Goal: Information Seeking & Learning: Learn about a topic

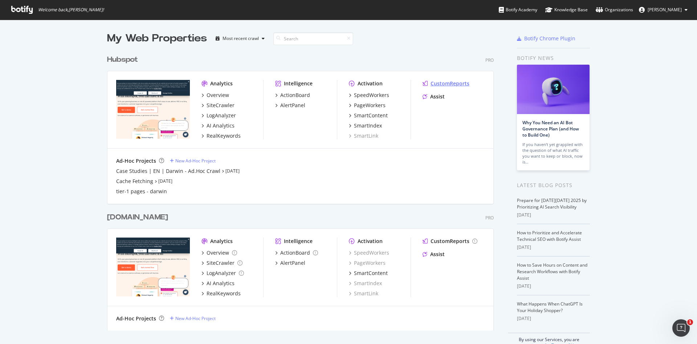
click at [439, 84] on div "CustomReports" at bounding box center [450, 83] width 39 height 7
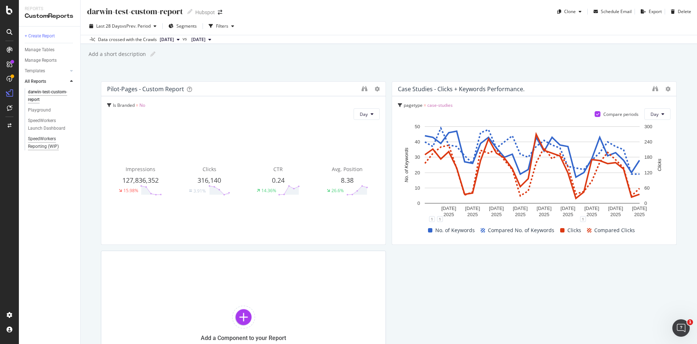
click at [49, 141] on div "SpeedWorkers Reporting (WIP)" at bounding box center [49, 142] width 42 height 15
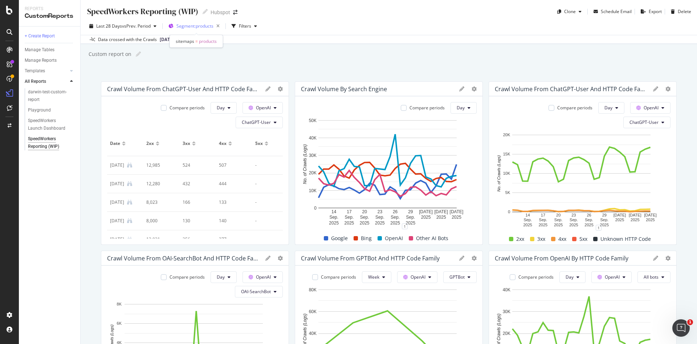
click at [210, 25] on span "Segment: products" at bounding box center [194, 26] width 37 height 6
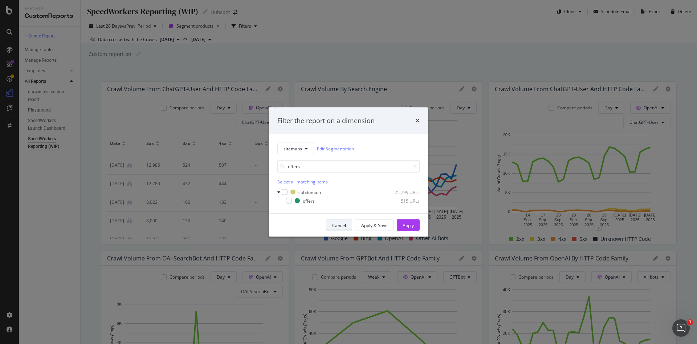
type input "offers"
click at [342, 224] on div "Cancel" at bounding box center [339, 225] width 14 height 6
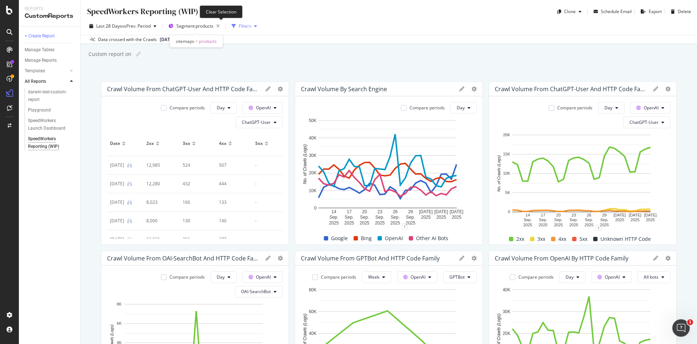
click at [223, 25] on icon "button" at bounding box center [218, 26] width 9 height 10
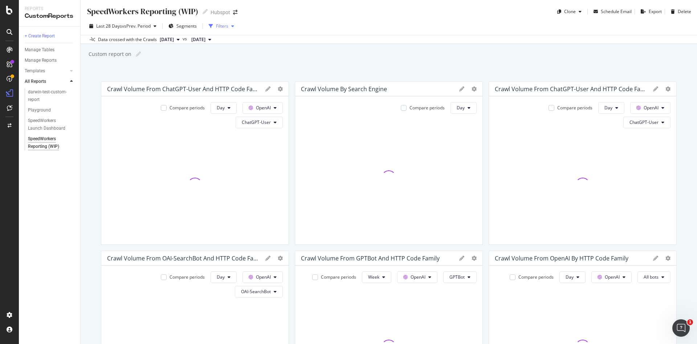
click at [223, 25] on div "Filters" at bounding box center [222, 26] width 12 height 6
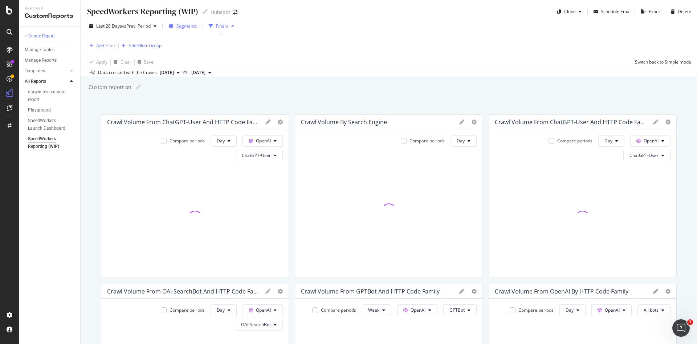
click at [197, 25] on span "Segments" at bounding box center [186, 26] width 20 height 6
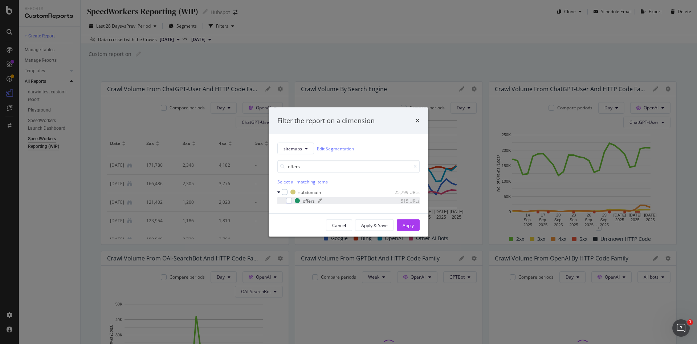
type input "offers"
click at [305, 199] on div "offers" at bounding box center [309, 201] width 12 height 6
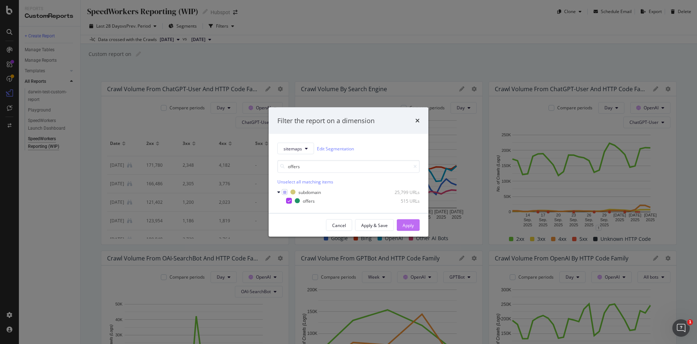
click at [410, 225] on div "Apply" at bounding box center [408, 225] width 11 height 6
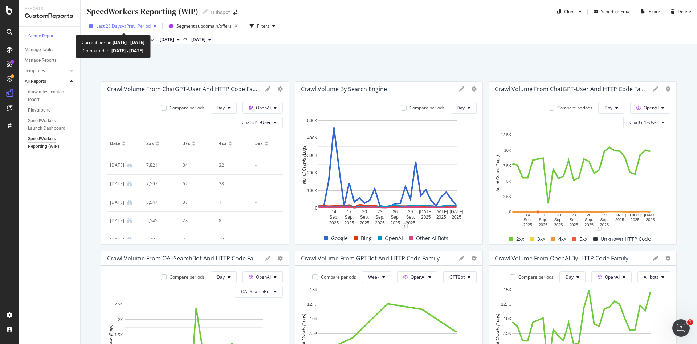
click at [146, 28] on span "vs Prev. Period" at bounding box center [136, 26] width 29 height 6
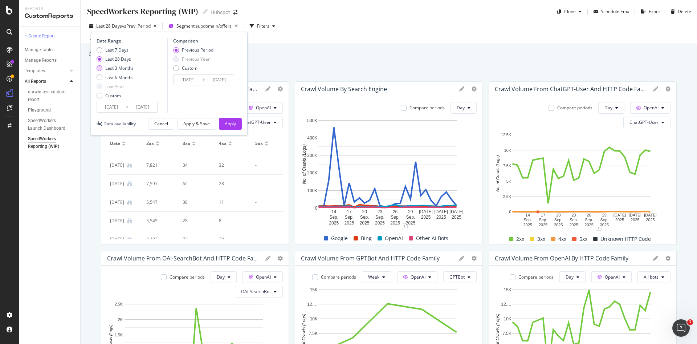
click at [121, 69] on div "Last 3 Months" at bounding box center [119, 68] width 28 height 6
type input "2025/07/09"
type input "2025/04/08"
type input "2025/07/08"
click at [225, 123] on div "Apply" at bounding box center [230, 124] width 11 height 6
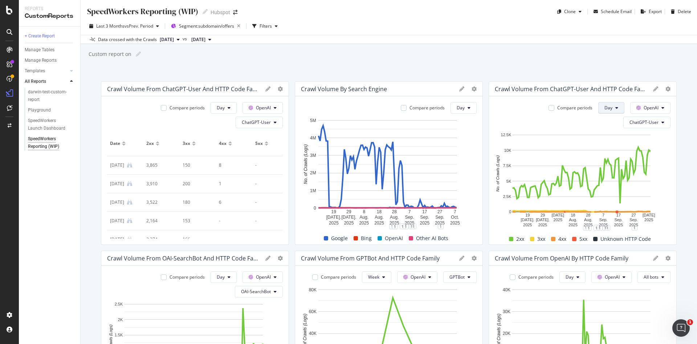
click at [605, 108] on span "Day" at bounding box center [609, 108] width 8 height 6
click at [601, 135] on span "Week" at bounding box center [603, 136] width 13 height 7
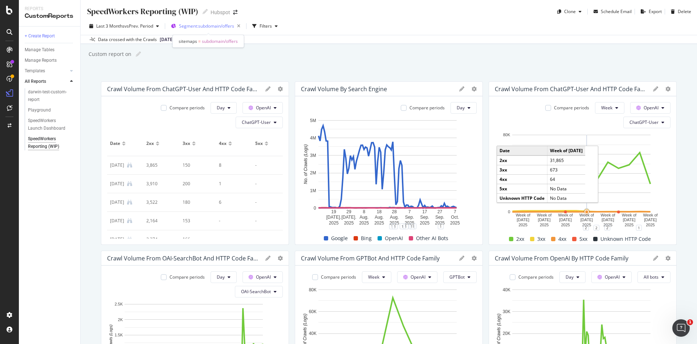
click at [216, 28] on span "Segment: subdomain/offers" at bounding box center [206, 26] width 55 height 6
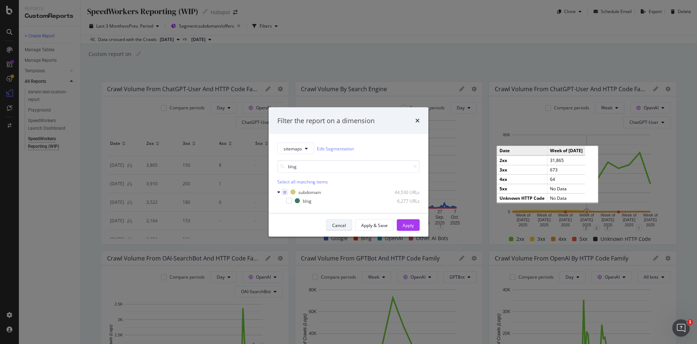
type input "blog"
click at [346, 226] on div "Cancel" at bounding box center [339, 225] width 14 height 6
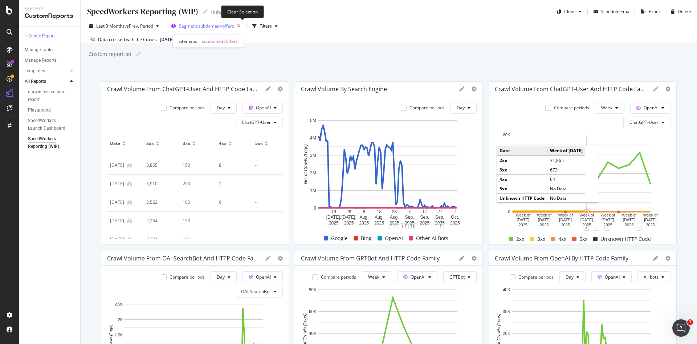
click at [242, 26] on icon "button" at bounding box center [238, 26] width 9 height 10
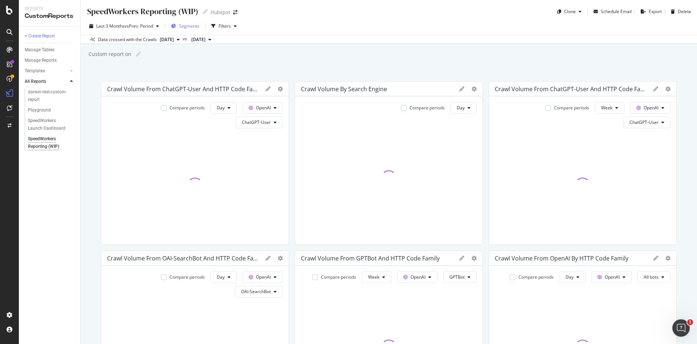
click at [193, 23] on span "Segments" at bounding box center [189, 26] width 20 height 6
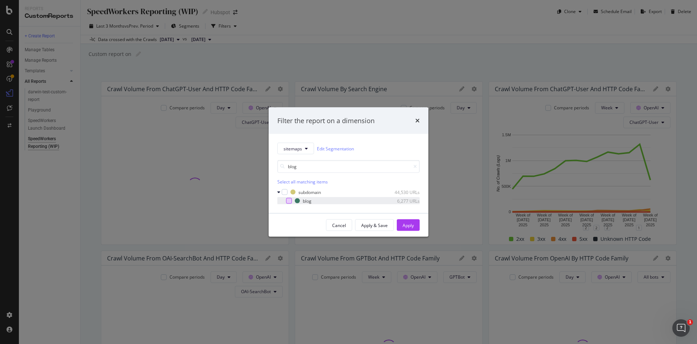
type input "blog"
click at [288, 201] on div "modal" at bounding box center [289, 201] width 6 height 6
click at [406, 223] on div "Apply" at bounding box center [408, 225] width 11 height 6
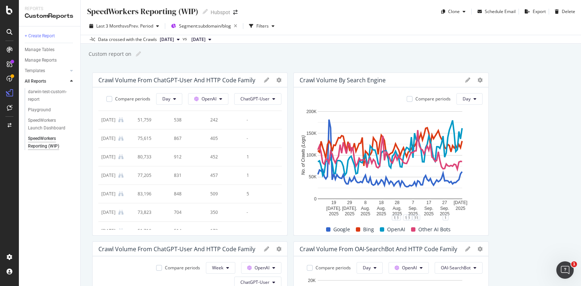
scroll to position [98, 0]
click at [212, 266] on span "Week" at bounding box center [217, 268] width 11 height 6
click at [217, 229] on span "Day" at bounding box center [216, 227] width 13 height 7
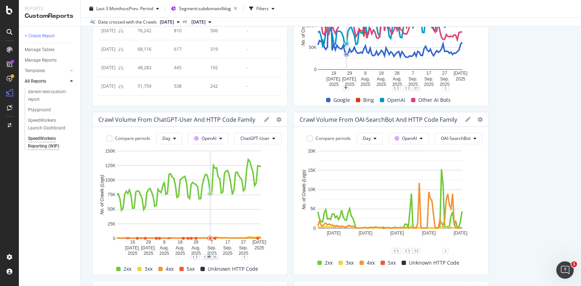
scroll to position [0, 0]
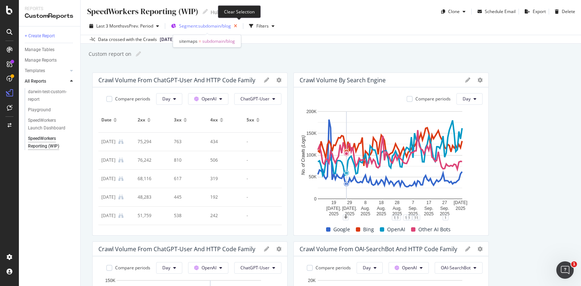
click at [238, 26] on icon "button" at bounding box center [235, 26] width 9 height 10
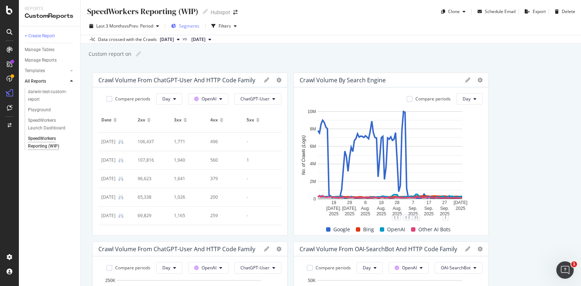
click at [202, 24] on button "Segments" at bounding box center [185, 26] width 34 height 12
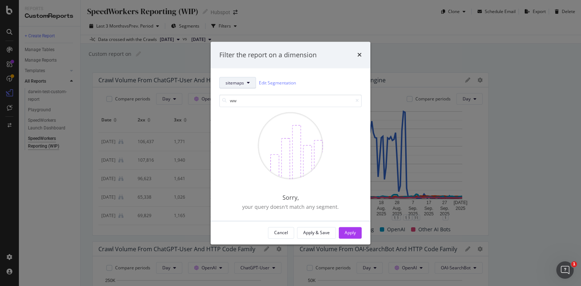
type input "w"
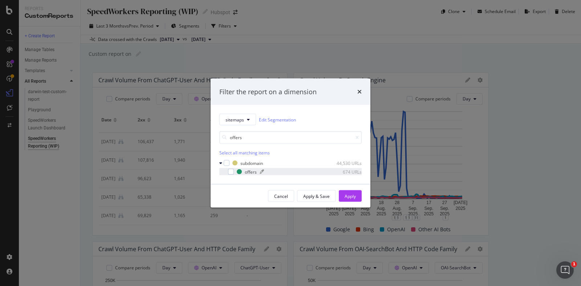
type input "offers"
click at [245, 171] on div "offers" at bounding box center [251, 172] width 12 height 6
click at [353, 197] on div "Apply" at bounding box center [350, 196] width 11 height 6
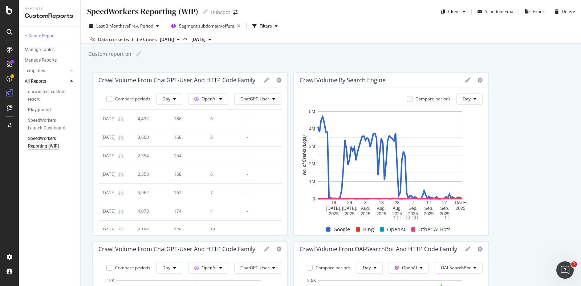
scroll to position [170, 0]
click at [243, 28] on icon "button" at bounding box center [238, 26] width 9 height 10
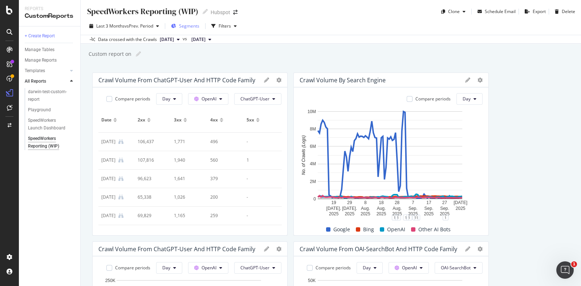
click at [193, 28] on span "Segments" at bounding box center [189, 26] width 20 height 6
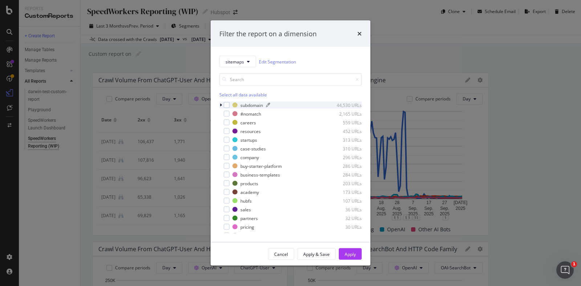
click at [249, 105] on div "subdomain" at bounding box center [251, 105] width 23 height 6
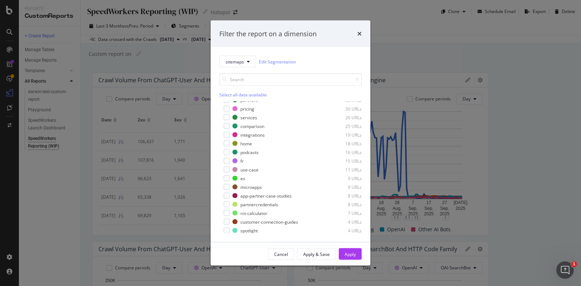
scroll to position [302, 0]
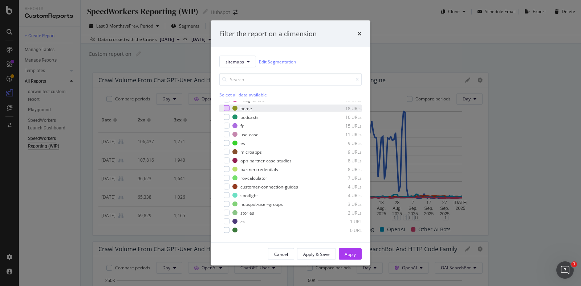
click at [227, 109] on div "modal" at bounding box center [227, 109] width 6 height 6
click at [228, 137] on div "modal" at bounding box center [227, 135] width 6 height 6
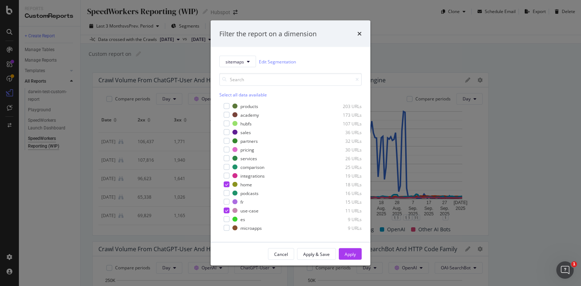
scroll to position [225, 0]
click at [226, 153] on div "pricing 30 URLs" at bounding box center [290, 150] width 142 height 7
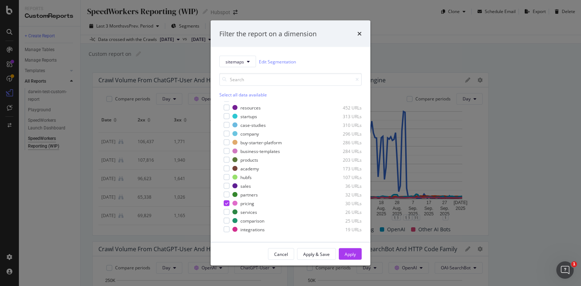
scroll to position [171, 0]
click at [227, 162] on div "modal" at bounding box center [227, 161] width 6 height 6
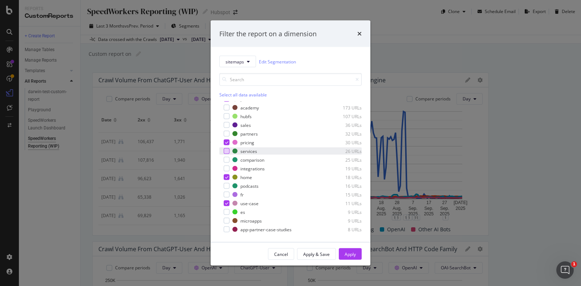
scroll to position [228, 0]
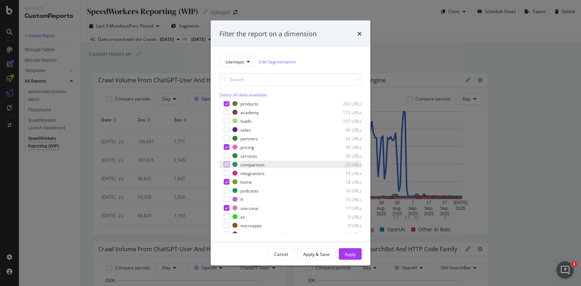
click at [225, 164] on div "modal" at bounding box center [227, 165] width 6 height 6
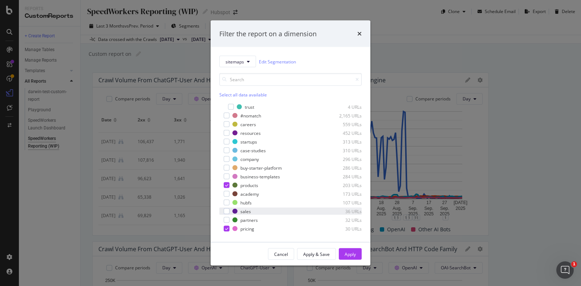
scroll to position [129, 0]
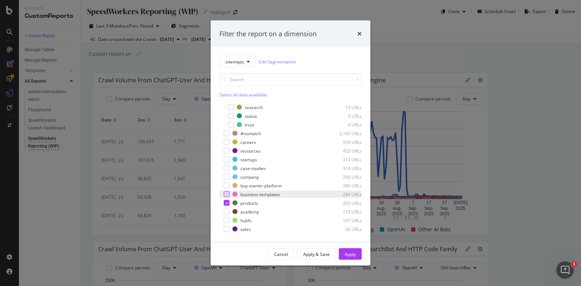
click at [227, 194] on div "modal" at bounding box center [227, 195] width 6 height 6
click at [226, 188] on div "modal" at bounding box center [227, 186] width 6 height 6
click at [226, 168] on div "modal" at bounding box center [227, 169] width 6 height 6
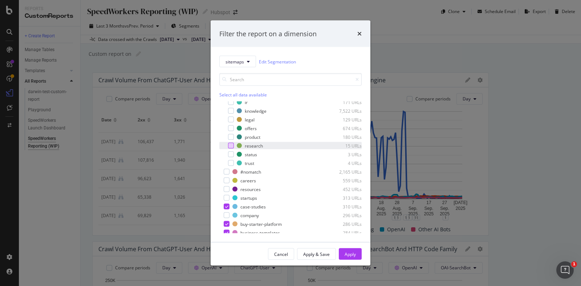
scroll to position [88, 0]
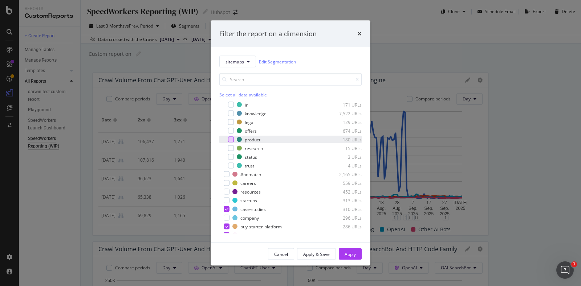
click at [228, 137] on div "modal" at bounding box center [231, 140] width 6 height 6
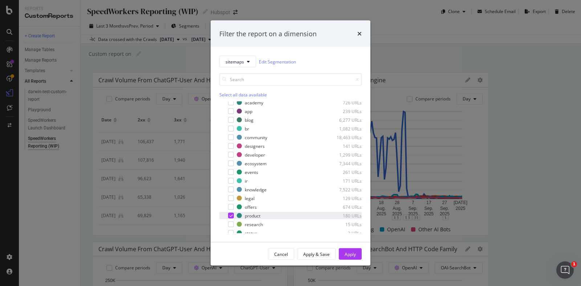
scroll to position [42, 0]
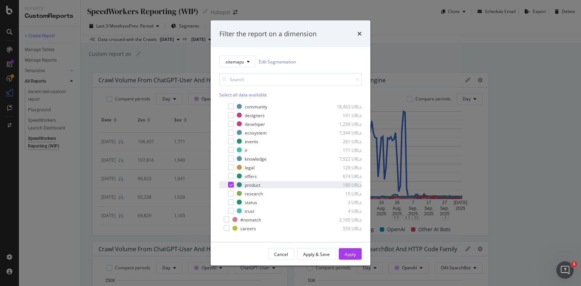
click at [229, 183] on icon "modal" at bounding box center [230, 185] width 3 height 4
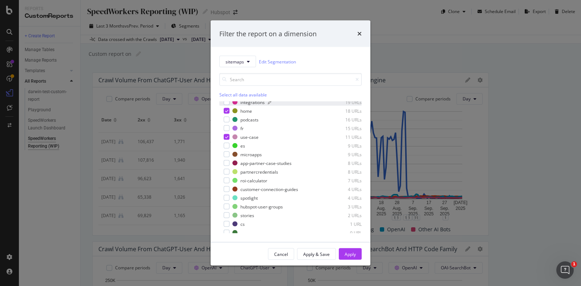
scroll to position [302, 0]
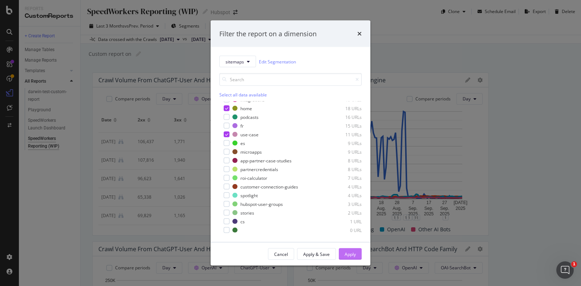
click at [349, 255] on div "Apply" at bounding box center [350, 254] width 11 height 6
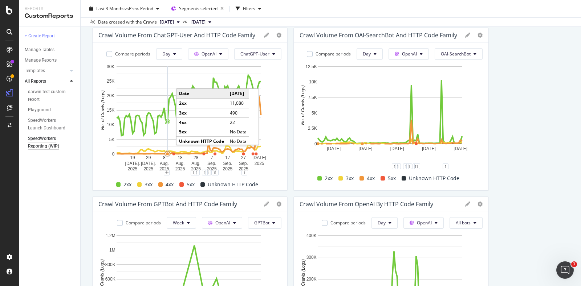
scroll to position [215, 0]
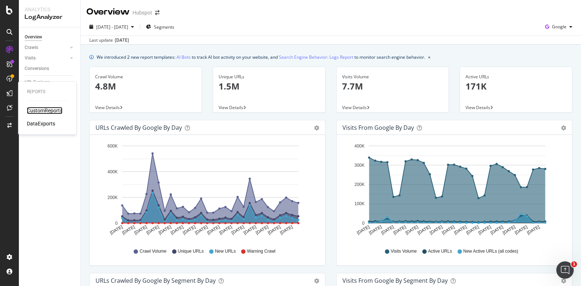
click at [37, 110] on div "CustomReports" at bounding box center [45, 110] width 36 height 7
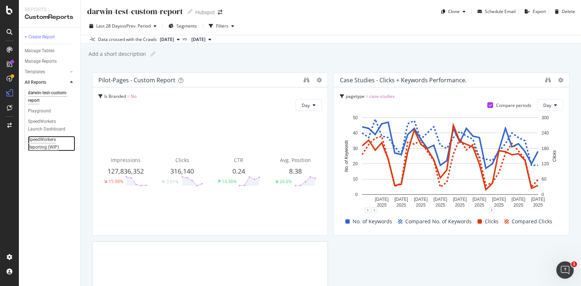
click at [51, 146] on div "SpeedWorkers Reporting (WIP)" at bounding box center [49, 143] width 42 height 15
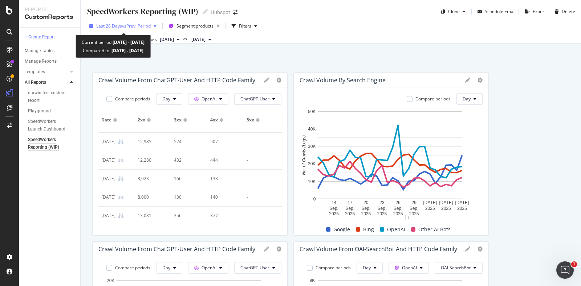
click at [138, 28] on span "vs Prev. Period" at bounding box center [136, 26] width 29 height 6
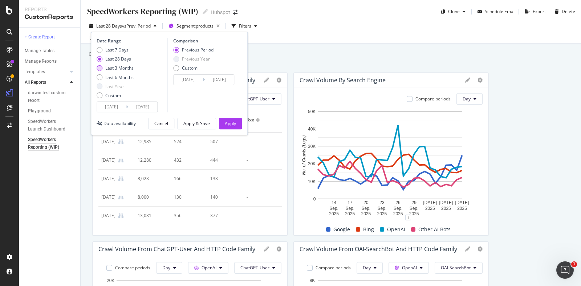
click at [111, 68] on div "Last 3 Months" at bounding box center [119, 68] width 28 height 6
type input "2025/07/09"
type input "2025/04/08"
type input "2025/07/08"
click at [227, 121] on div "Apply" at bounding box center [230, 124] width 11 height 6
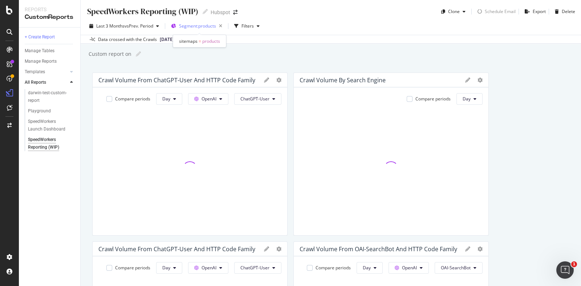
click at [187, 31] on div "Segment: products" at bounding box center [202, 26] width 46 height 10
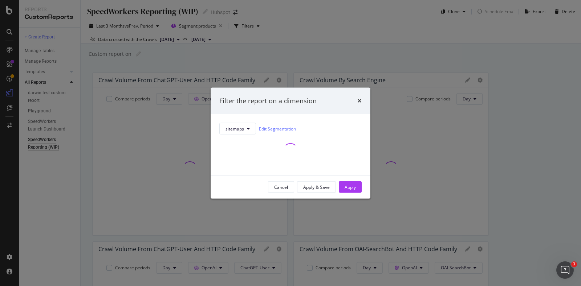
click at [221, 27] on div "Filter the report on a dimension sitemaps Edit Segmentation Cancel Apply & Save…" at bounding box center [290, 143] width 581 height 286
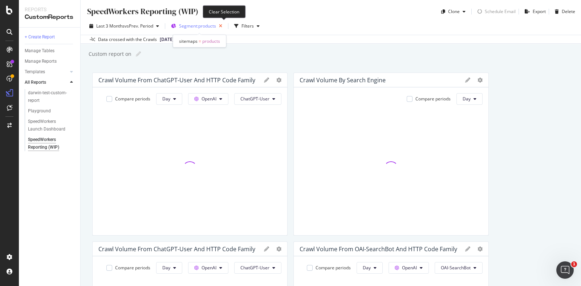
click at [223, 24] on icon "button" at bounding box center [220, 26] width 9 height 10
click at [195, 26] on span "Segments" at bounding box center [189, 26] width 20 height 6
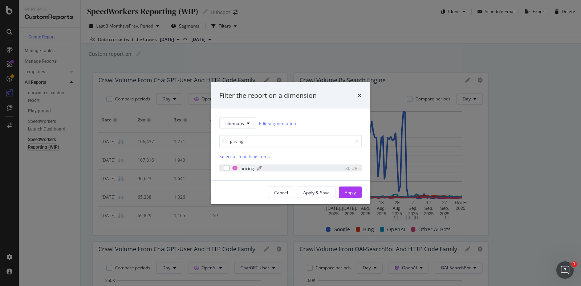
type input "pricing"
click at [243, 169] on div "pricing" at bounding box center [247, 168] width 14 height 6
click at [350, 192] on div "Apply" at bounding box center [350, 193] width 11 height 6
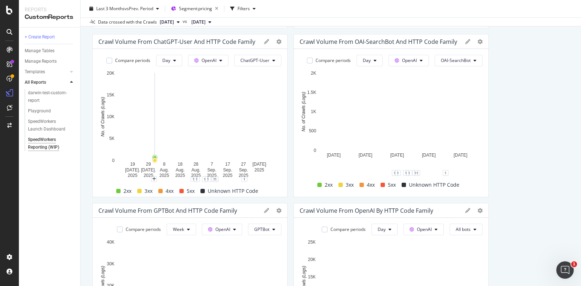
scroll to position [213, 0]
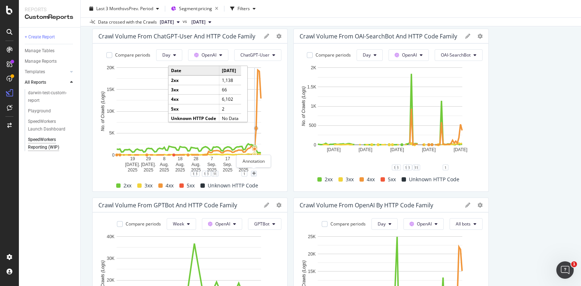
click at [251, 174] on div "plus" at bounding box center [254, 174] width 6 height 6
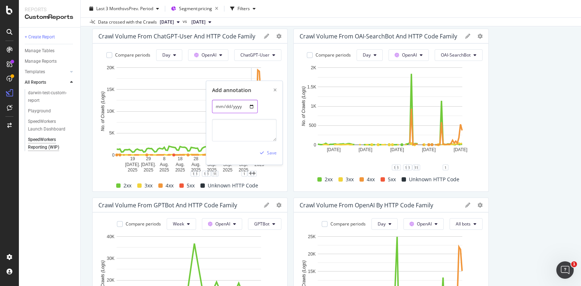
click at [227, 106] on input "2025-10-04" at bounding box center [235, 106] width 46 height 13
click at [252, 106] on input "2025-10-04" at bounding box center [235, 106] width 46 height 13
type input "2025-10-05"
click at [227, 131] on textarea at bounding box center [244, 130] width 65 height 23
type textarea "Pricing pages prerendered"
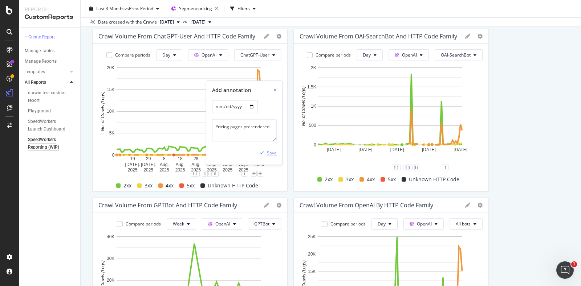
click at [271, 152] on div "Save" at bounding box center [272, 153] width 10 height 6
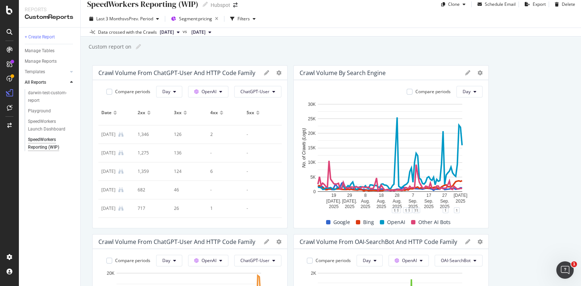
scroll to position [0, 0]
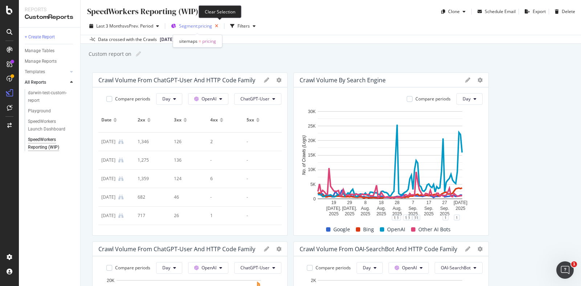
click at [217, 27] on icon "button" at bounding box center [216, 26] width 9 height 10
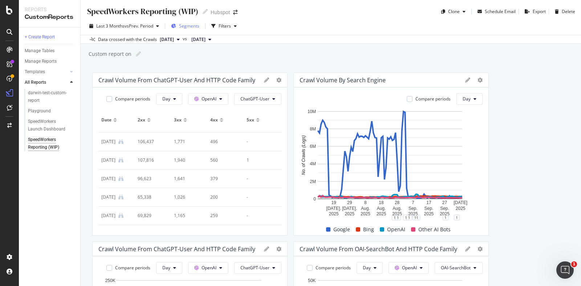
click at [199, 27] on span "Segments" at bounding box center [189, 26] width 20 height 6
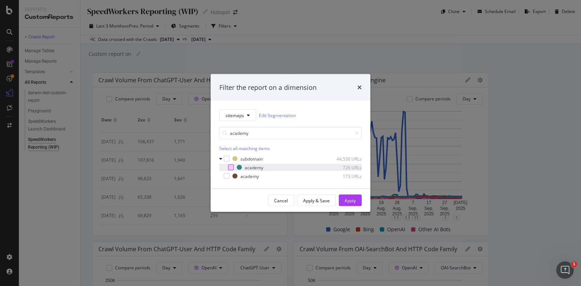
type input "academy"
click at [229, 167] on div "modal" at bounding box center [231, 168] width 6 height 6
click at [350, 200] on div "Apply" at bounding box center [350, 201] width 11 height 6
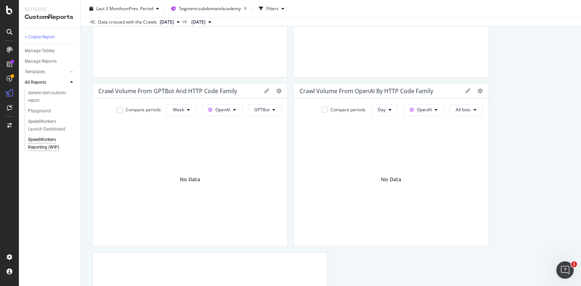
scroll to position [476, 0]
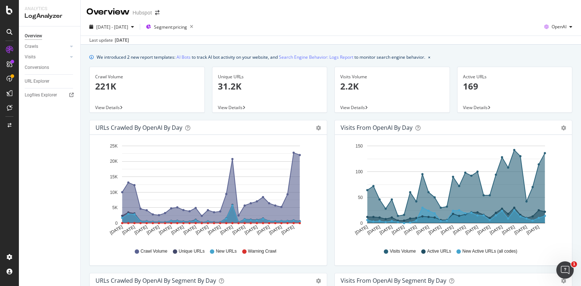
scroll to position [261, 0]
